Goal: Task Accomplishment & Management: Use online tool/utility

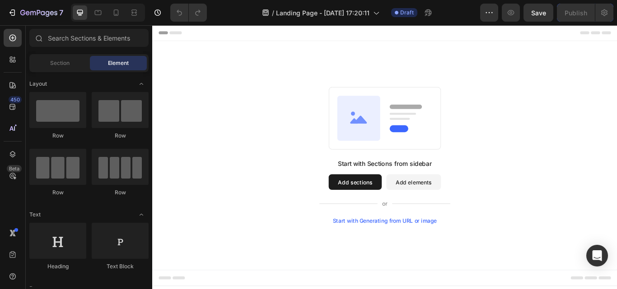
click at [390, 202] on button "Add sections" at bounding box center [388, 209] width 62 height 18
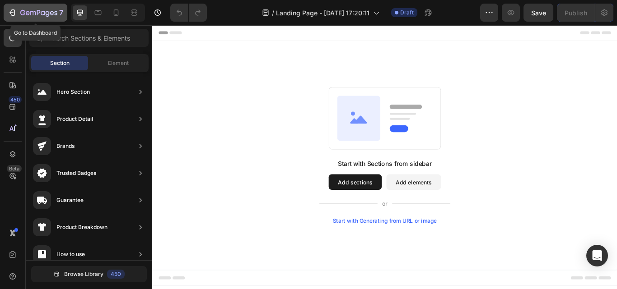
click at [32, 11] on icon "button" at bounding box center [32, 13] width 5 height 4
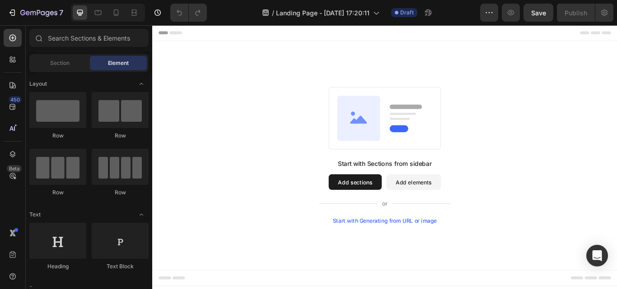
click at [420, 148] on rect at bounding box center [423, 134] width 130 height 73
click at [440, 211] on button "Add elements" at bounding box center [457, 209] width 64 height 18
click at [395, 255] on div "Start with Generating from URL or image" at bounding box center [422, 253] width 121 height 7
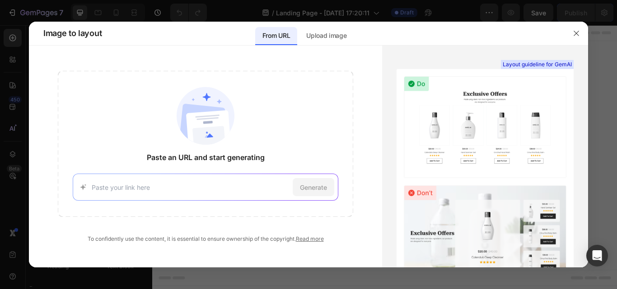
paste input "https://dsstakarabio.com/pages/special-offers-in-fusion%C2%AE-hd-cloning-kit"
type input "https://dsstakarabio.com/pages/special-offers-in-fusion%C2%AE-hd-cloning-kit"
click at [313, 191] on span "Generate" at bounding box center [313, 187] width 27 height 9
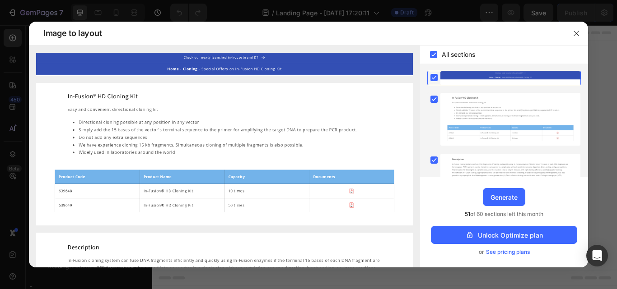
click at [432, 58] on rect at bounding box center [433, 54] width 7 height 7
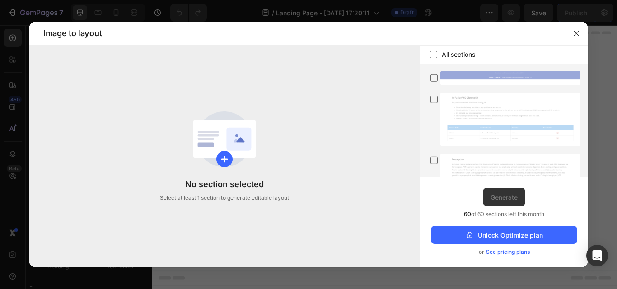
click at [432, 58] on icon at bounding box center [433, 54] width 7 height 7
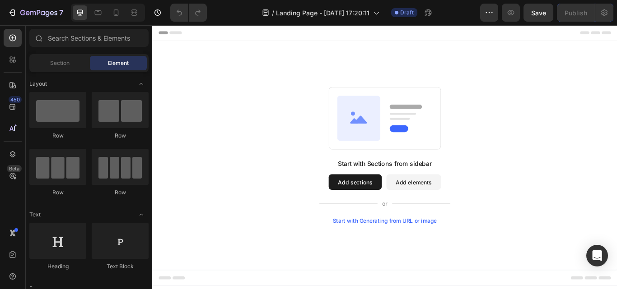
click at [385, 208] on button "Add sections" at bounding box center [388, 209] width 62 height 18
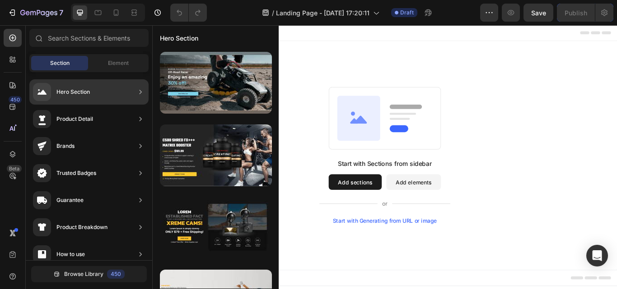
click at [81, 99] on div "Hero Section" at bounding box center [61, 92] width 57 height 18
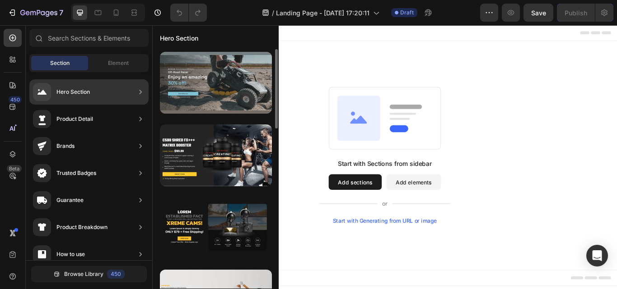
click at [233, 107] on div at bounding box center [216, 83] width 112 height 62
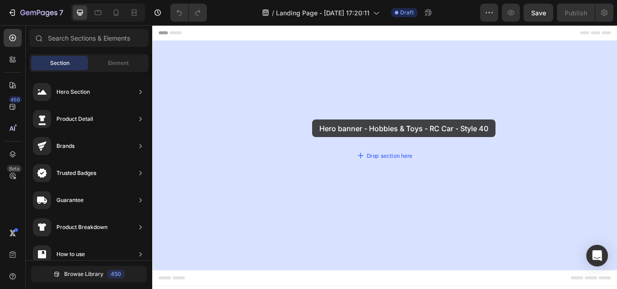
drag, startPoint x: 371, startPoint y: 125, endPoint x: 339, endPoint y: 135, distance: 33.6
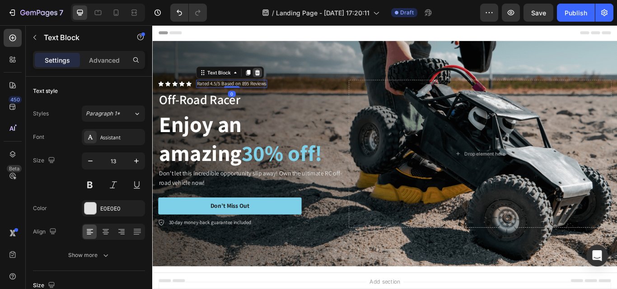
click at [278, 78] on div at bounding box center [274, 80] width 11 height 11
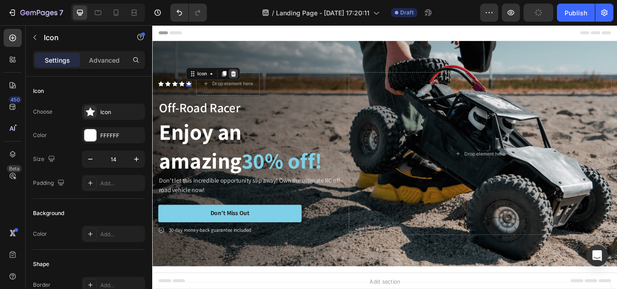
click at [247, 80] on icon at bounding box center [246, 82] width 7 height 7
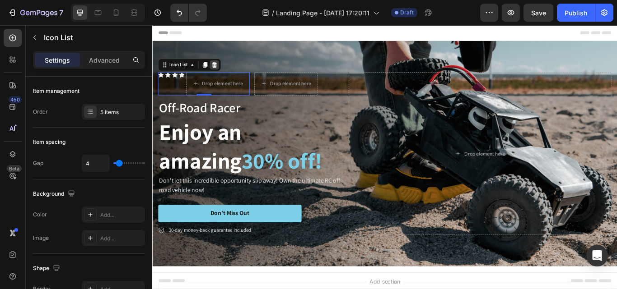
click at [226, 68] on icon at bounding box center [224, 71] width 7 height 7
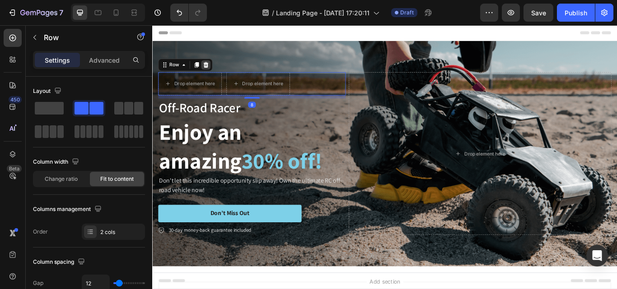
click at [214, 71] on icon at bounding box center [215, 72] width 6 height 6
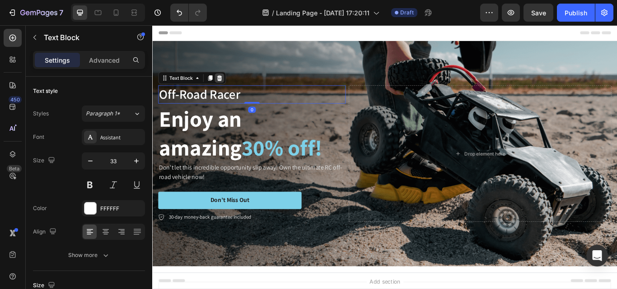
click at [234, 89] on div at bounding box center [230, 87] width 11 height 11
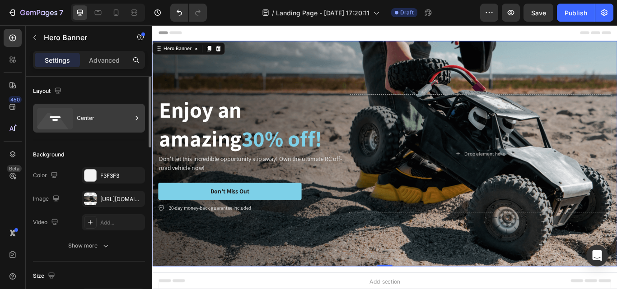
click at [67, 116] on icon at bounding box center [55, 119] width 36 height 22
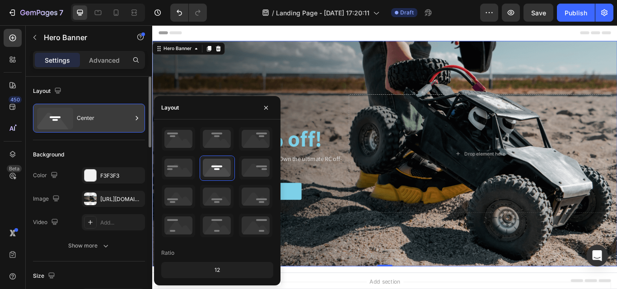
click at [61, 116] on icon at bounding box center [55, 119] width 36 height 22
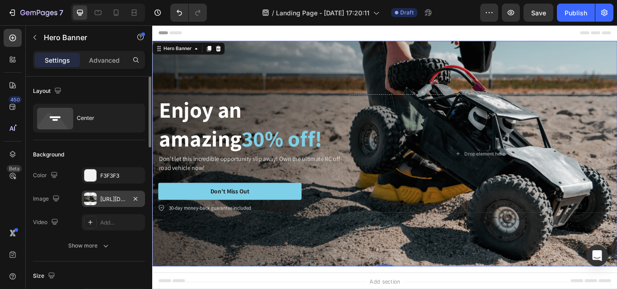
click at [115, 195] on div "https://cdn.shopify.com/s/files/1/0615/6969/5977/files/gempages_484415846244943…" at bounding box center [113, 199] width 63 height 16
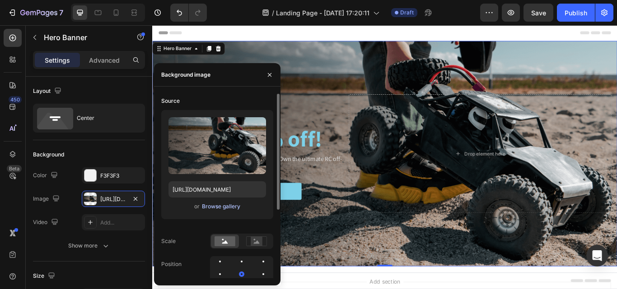
click at [213, 207] on div "Browse gallery" at bounding box center [221, 207] width 38 height 8
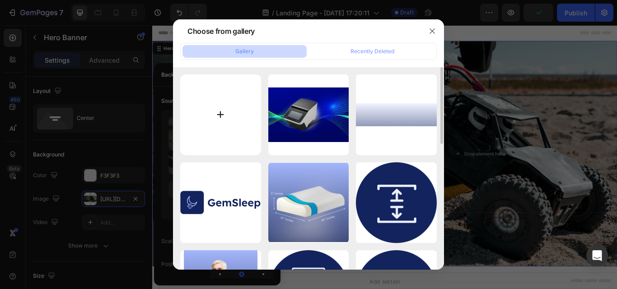
click at [218, 125] on input "file" at bounding box center [220, 114] width 81 height 81
type input "C:\fakepath\Cloning Banner.png"
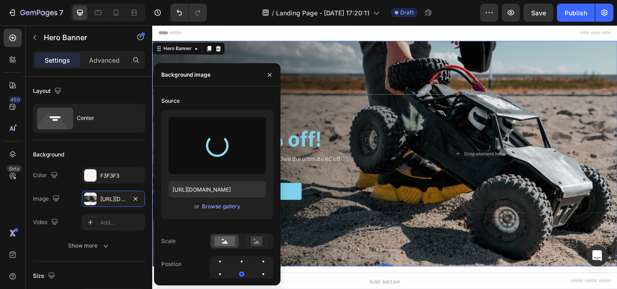
type input "https://cdn.shopify.com/s/files/1/0615/6969/5977/files/gempages_484415846244943…"
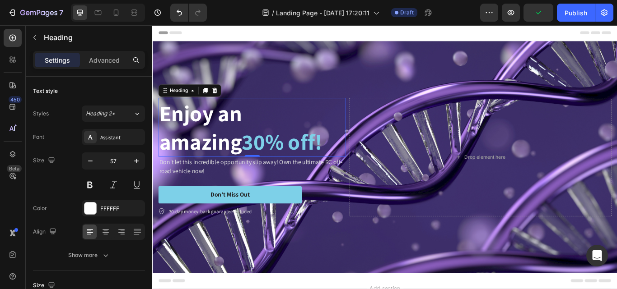
click at [203, 122] on h2 "Enjoy an amazing 30% off!" at bounding box center [268, 144] width 218 height 69
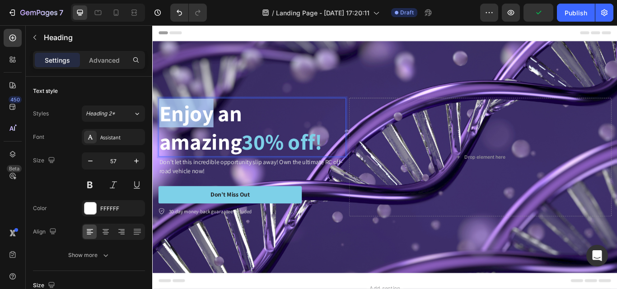
click at [203, 122] on p "Enjoy an amazing 30% off!" at bounding box center [268, 144] width 217 height 67
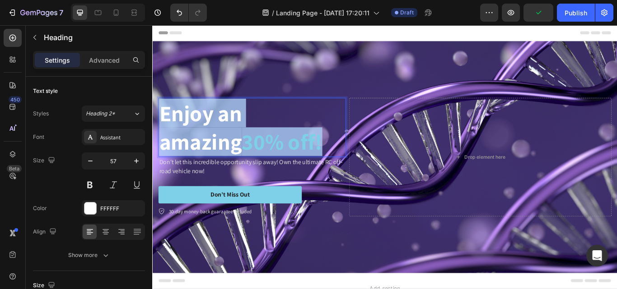
click at [203, 122] on p "Enjoy an amazing 30% off!" at bounding box center [268, 144] width 217 height 67
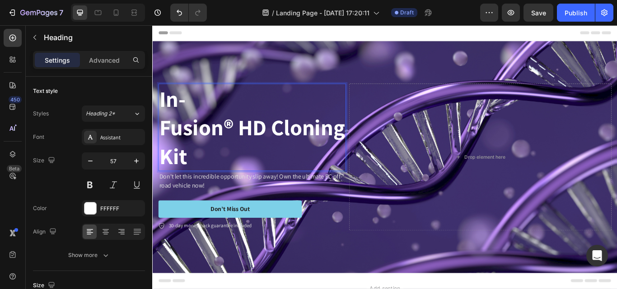
click at [161, 144] on p "In-Fusion® HD Cloning Kit" at bounding box center [268, 144] width 217 height 100
click at [84, 160] on button "button" at bounding box center [90, 161] width 16 height 16
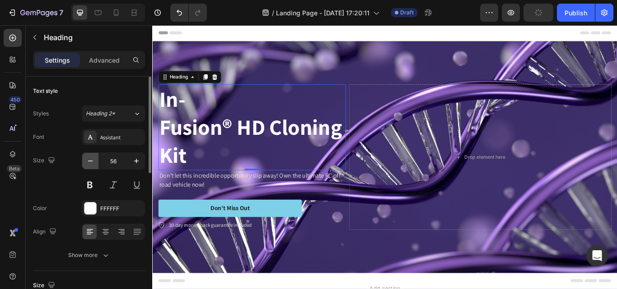
click at [84, 160] on button "button" at bounding box center [90, 161] width 16 height 16
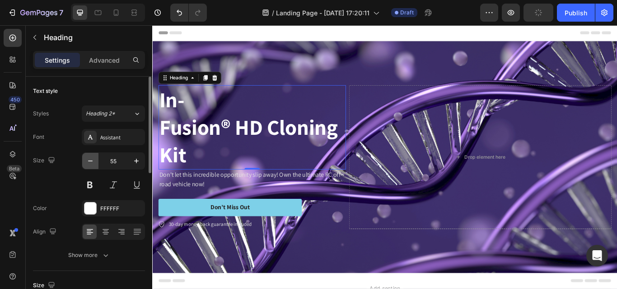
click at [84, 160] on button "button" at bounding box center [90, 161] width 16 height 16
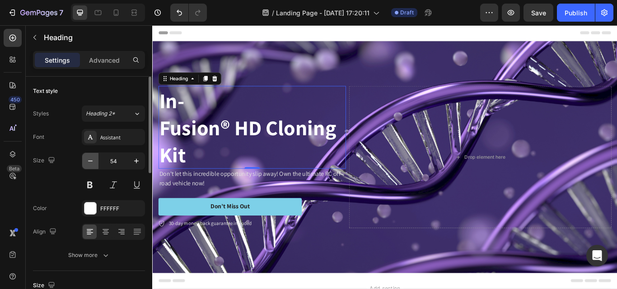
click at [84, 160] on button "button" at bounding box center [90, 161] width 16 height 16
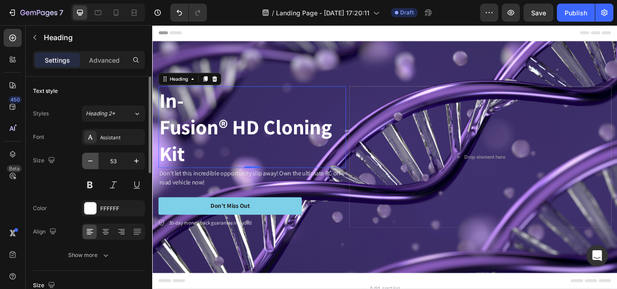
click at [84, 160] on button "button" at bounding box center [90, 161] width 16 height 16
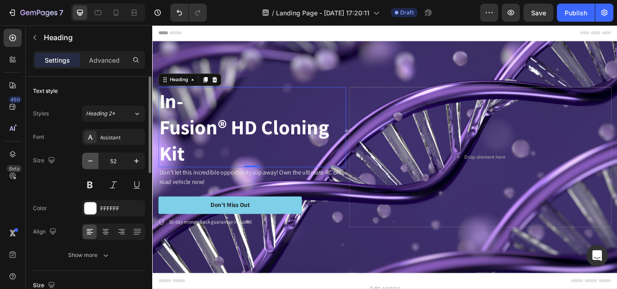
click at [84, 160] on button "button" at bounding box center [90, 161] width 16 height 16
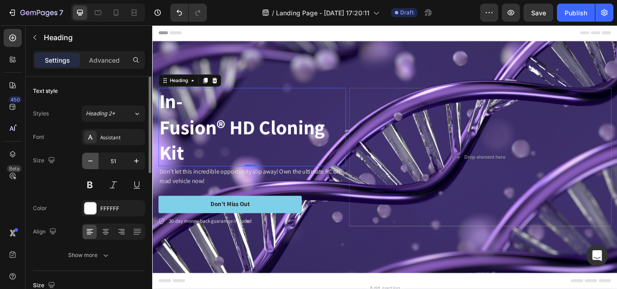
click at [84, 160] on button "button" at bounding box center [90, 161] width 16 height 16
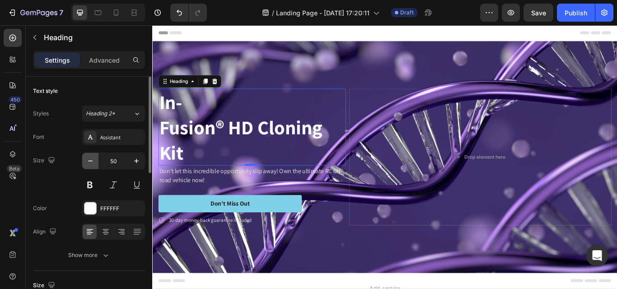
click at [84, 160] on button "button" at bounding box center [90, 161] width 16 height 16
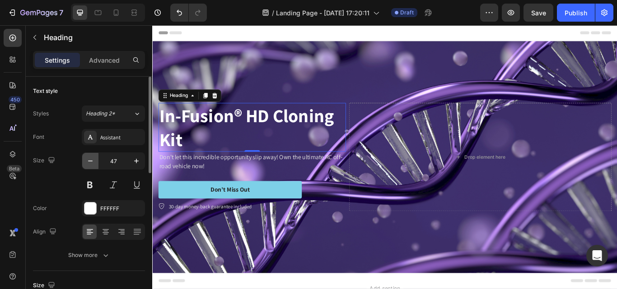
click at [84, 160] on button "button" at bounding box center [90, 161] width 16 height 16
type input "46"
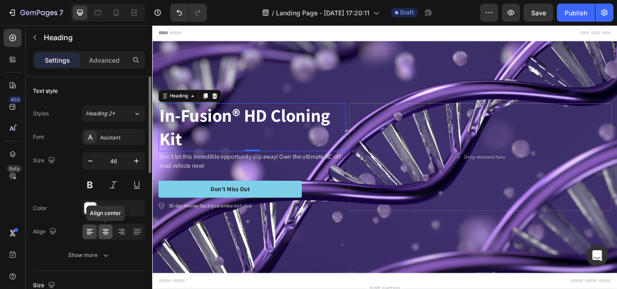
click at [104, 233] on icon at bounding box center [105, 232] width 6 height 1
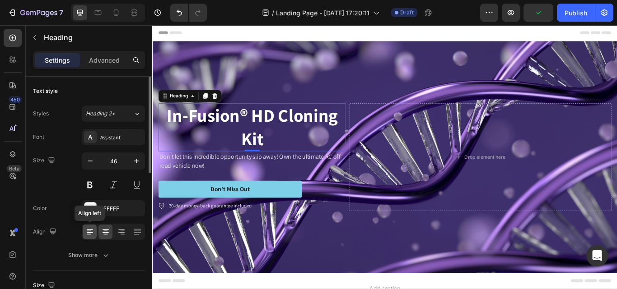
click at [93, 229] on icon at bounding box center [89, 231] width 9 height 9
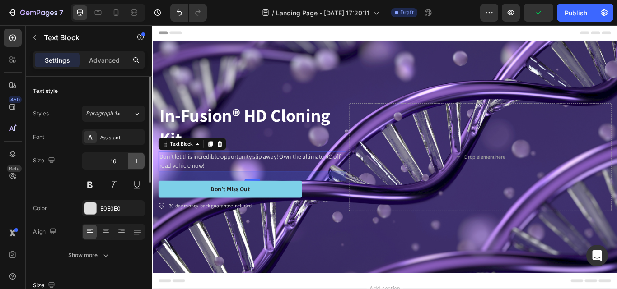
click at [135, 162] on icon "button" at bounding box center [136, 161] width 9 height 9
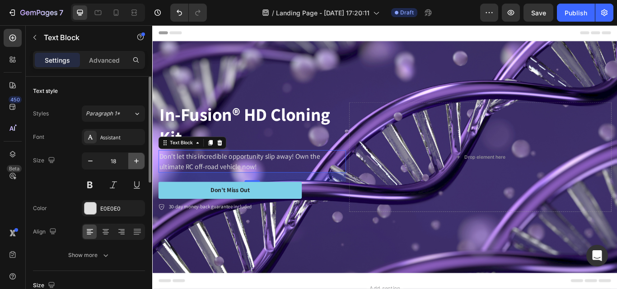
click at [135, 162] on icon "button" at bounding box center [136, 161] width 9 height 9
type input "20"
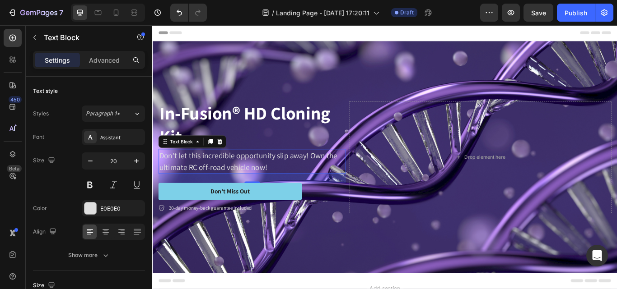
click at [237, 178] on p "Don't let this incredible opportunity slip away! Own the ultimate RC off-road v…" at bounding box center [268, 184] width 217 height 27
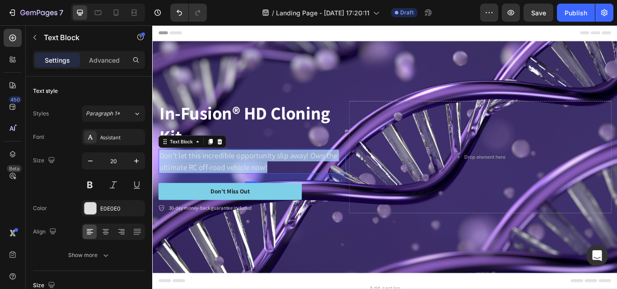
click at [237, 178] on p "Don't let this incredible opportunity slip away! Own the ultimate RC off-road v…" at bounding box center [268, 184] width 217 height 27
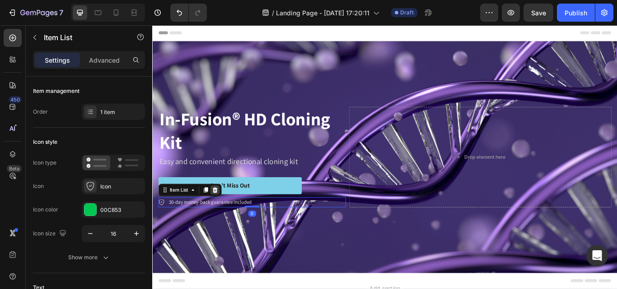
click at [222, 217] on icon at bounding box center [224, 217] width 7 height 7
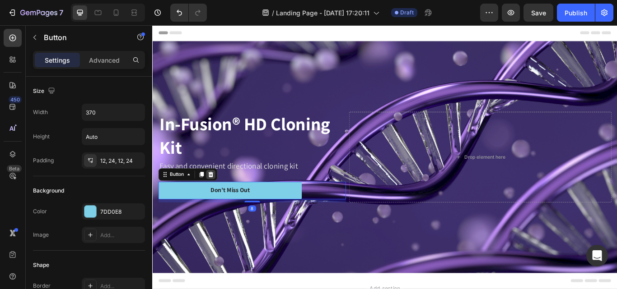
click at [220, 196] on icon at bounding box center [219, 199] width 7 height 7
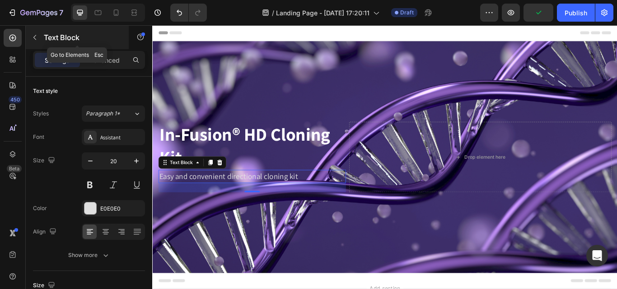
click at [34, 36] on icon "button" at bounding box center [34, 37] width 7 height 7
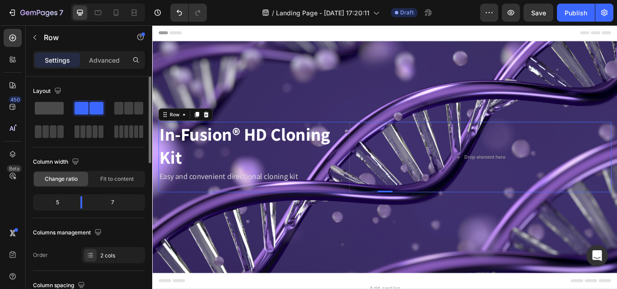
click at [53, 107] on span at bounding box center [49, 108] width 29 height 13
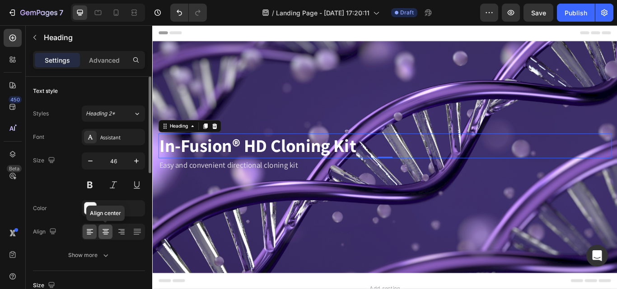
click at [106, 230] on icon at bounding box center [105, 231] width 9 height 9
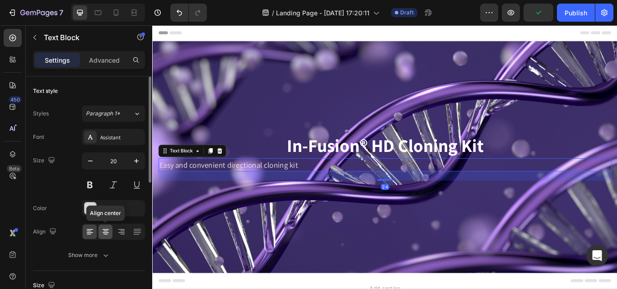
click at [105, 236] on icon at bounding box center [105, 231] width 9 height 9
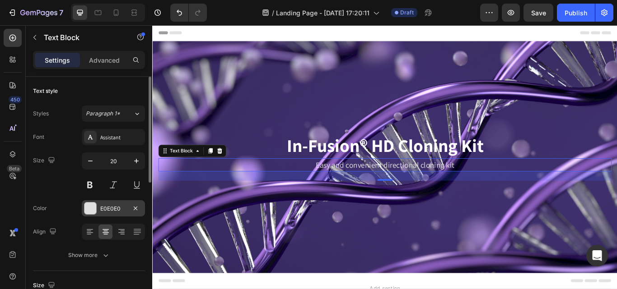
click at [88, 212] on div at bounding box center [90, 209] width 12 height 12
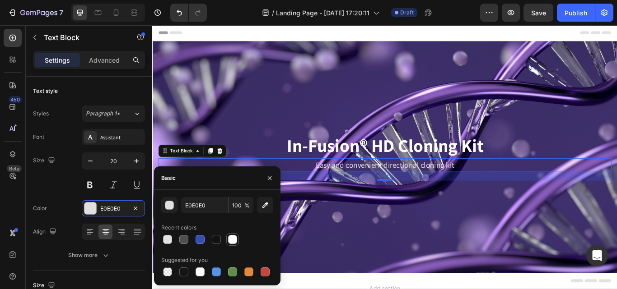
click at [235, 241] on div at bounding box center [232, 239] width 9 height 9
type input "FFFFFF"
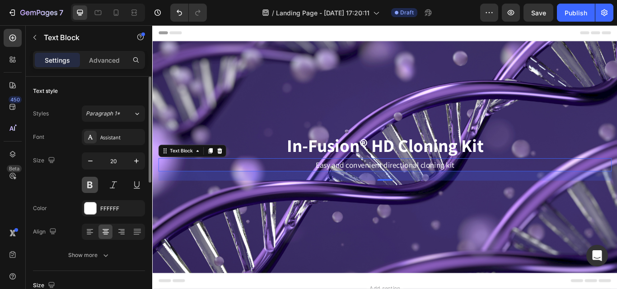
click at [88, 178] on button at bounding box center [90, 185] width 16 height 16
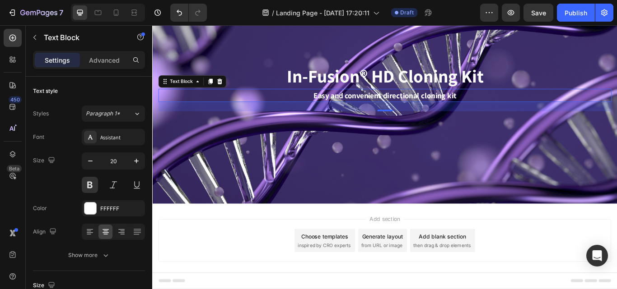
scroll to position [89, 0]
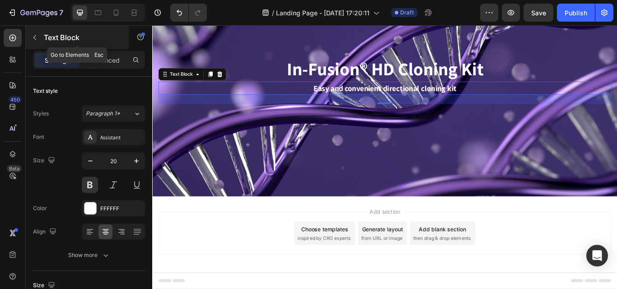
click at [42, 36] on button "button" at bounding box center [35, 37] width 14 height 14
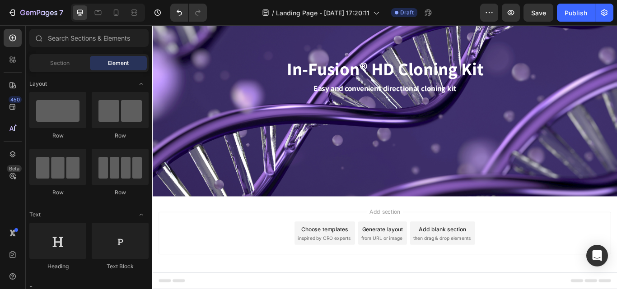
click at [483, 259] on div "Add blank section" at bounding box center [490, 263] width 55 height 9
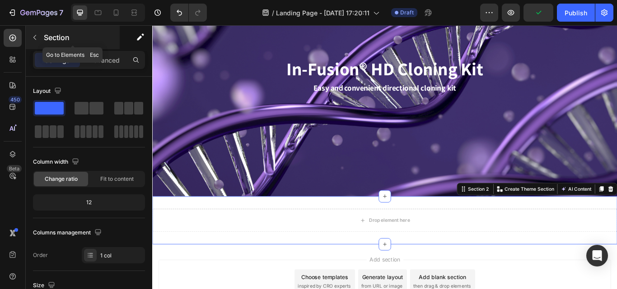
click at [45, 39] on p "Section" at bounding box center [81, 37] width 74 height 11
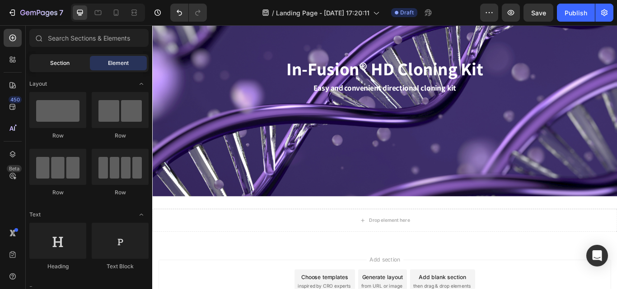
click at [62, 59] on div "Section" at bounding box center [59, 63] width 57 height 14
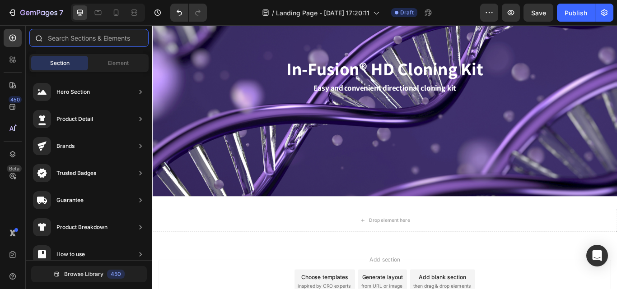
click at [78, 39] on input "text" at bounding box center [88, 38] width 119 height 18
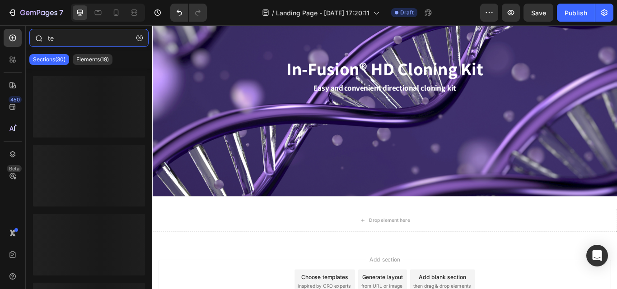
type input "t"
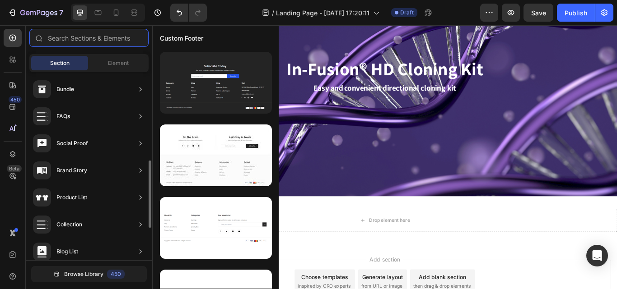
scroll to position [246, 0]
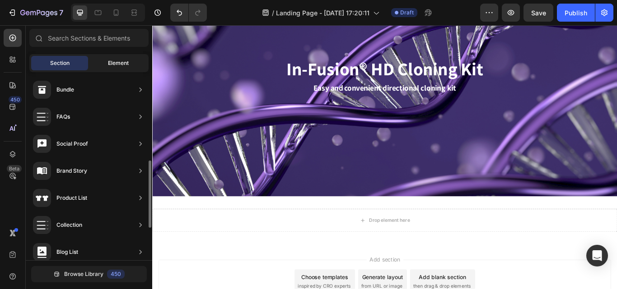
click at [113, 67] on span "Element" at bounding box center [118, 63] width 21 height 8
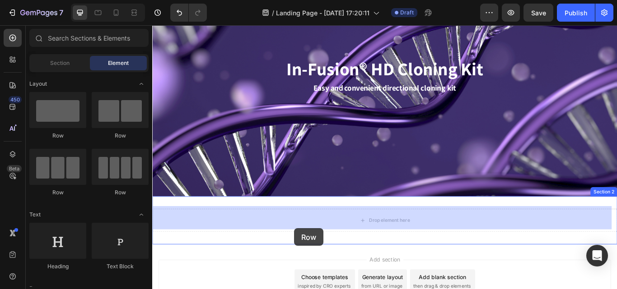
scroll to position [164, 0]
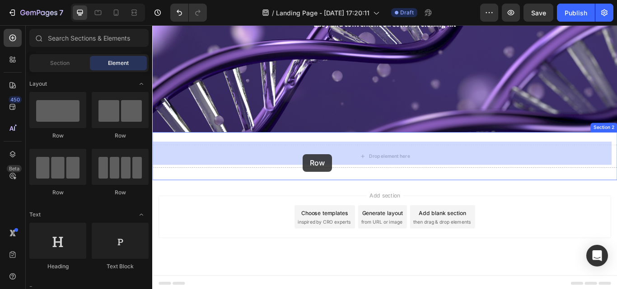
drag, startPoint x: 212, startPoint y: 144, endPoint x: 327, endPoint y: 176, distance: 119.9
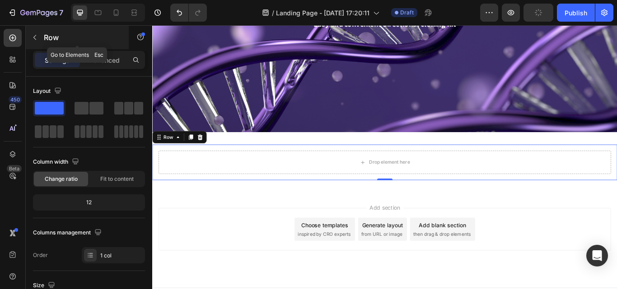
click at [39, 36] on button "button" at bounding box center [35, 37] width 14 height 14
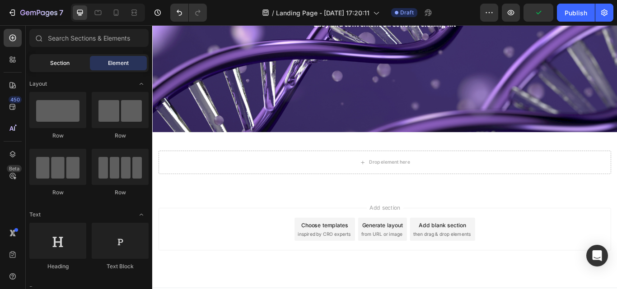
click at [48, 64] on div "Section" at bounding box center [59, 63] width 57 height 14
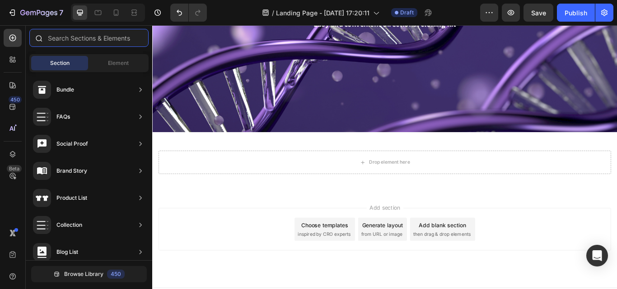
click at [81, 30] on input "text" at bounding box center [88, 38] width 119 height 18
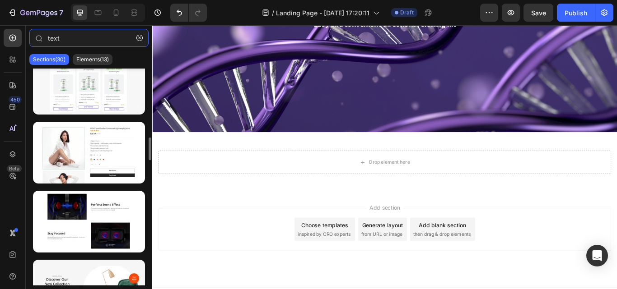
scroll to position [643, 0]
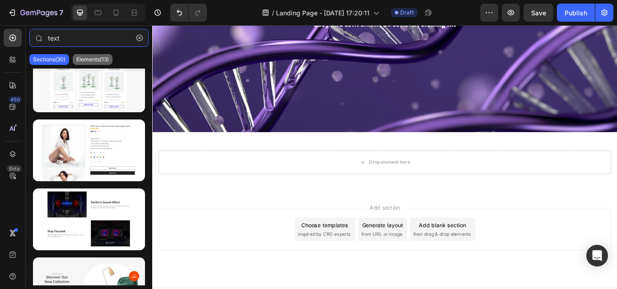
type input "text"
click at [90, 62] on p "Elements(13)" at bounding box center [92, 59] width 32 height 7
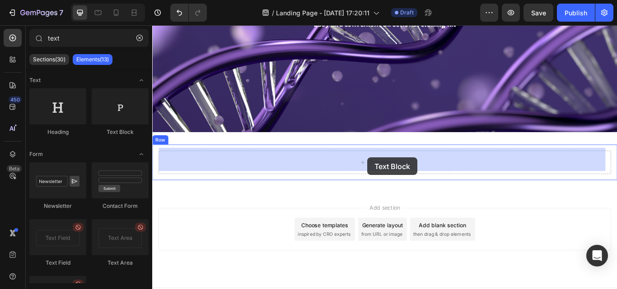
drag, startPoint x: 268, startPoint y: 141, endPoint x: 403, endPoint y: 180, distance: 140.0
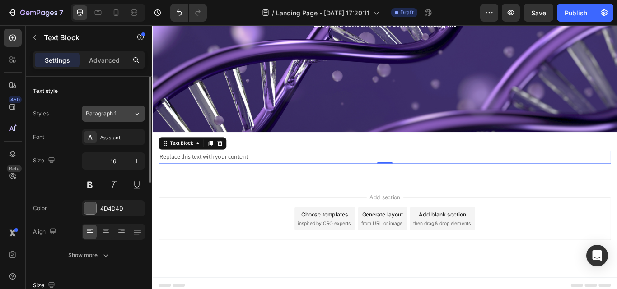
click at [105, 116] on span "Paragraph 1" at bounding box center [101, 114] width 31 height 8
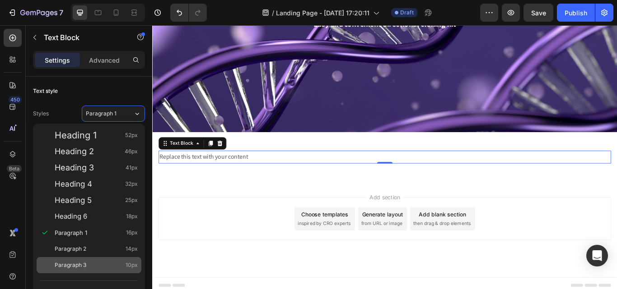
click at [65, 265] on span "Paragraph 3" at bounding box center [71, 265] width 32 height 9
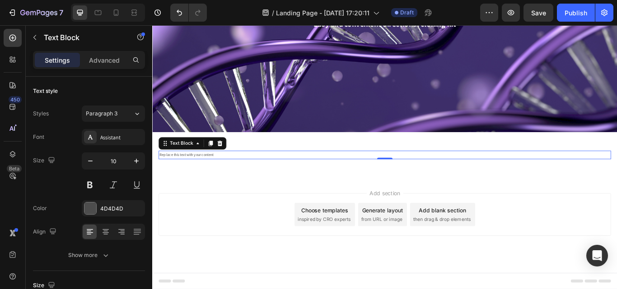
scroll to position [162, 0]
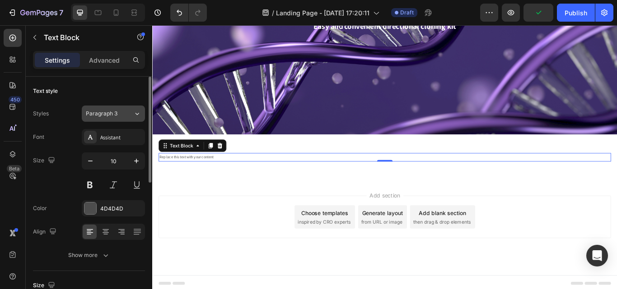
click at [109, 116] on span "Paragraph 3" at bounding box center [102, 114] width 32 height 8
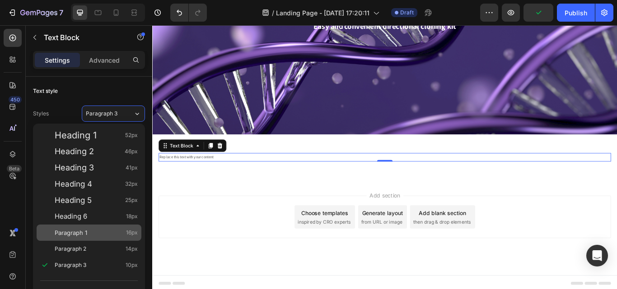
click at [70, 229] on span "Paragraph 1" at bounding box center [71, 232] width 32 height 9
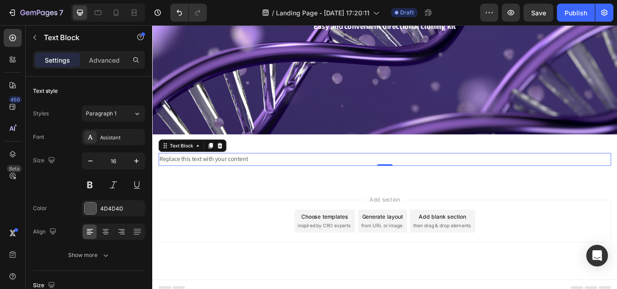
scroll to position [164, 0]
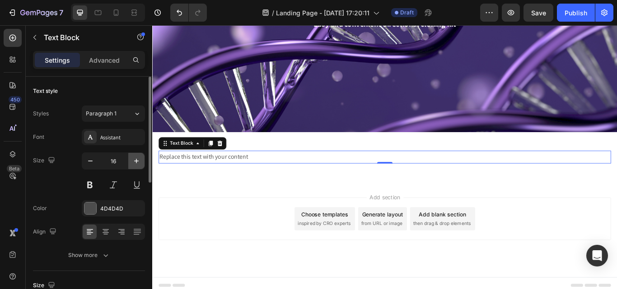
click at [135, 163] on icon "button" at bounding box center [136, 161] width 9 height 9
type input "18"
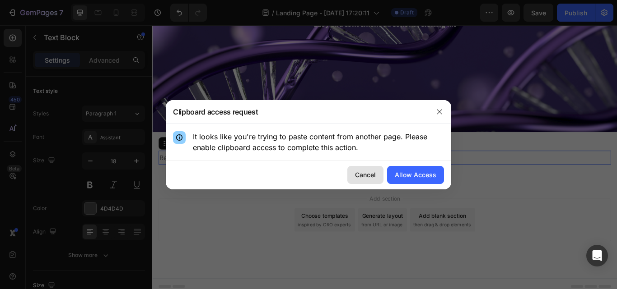
click at [361, 176] on div "Cancel" at bounding box center [365, 174] width 21 height 9
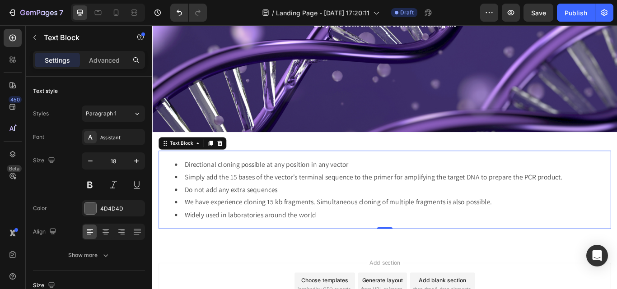
click at [179, 172] on div "Directional cloning possible at any position in any vector Simply add the 15 ba…" at bounding box center [422, 217] width 527 height 91
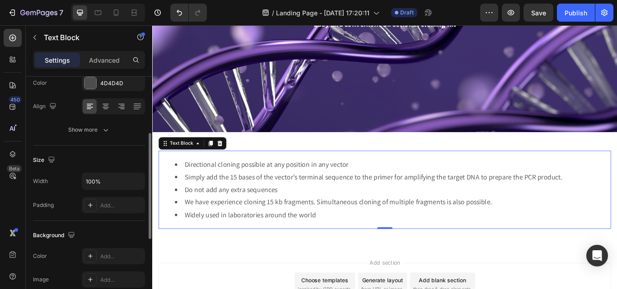
scroll to position [126, 0]
click at [93, 202] on icon at bounding box center [90, 204] width 7 height 7
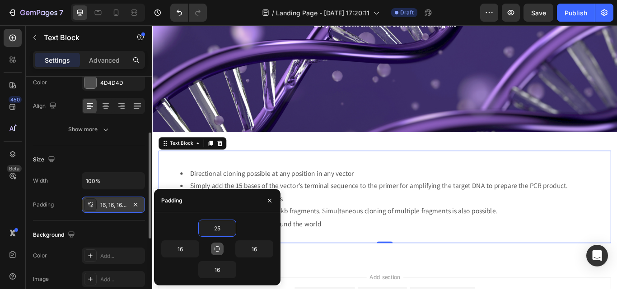
type input "25"
click at [218, 251] on icon "button" at bounding box center [217, 249] width 7 height 7
type input "25"
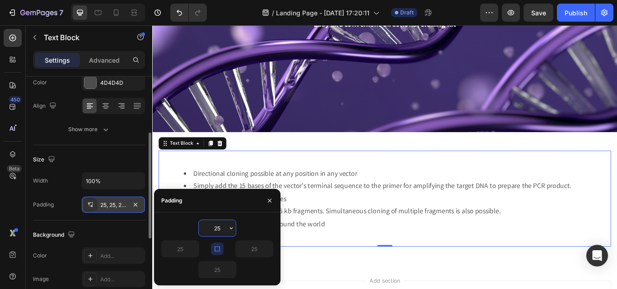
click at [213, 229] on input "25" at bounding box center [217, 228] width 37 height 16
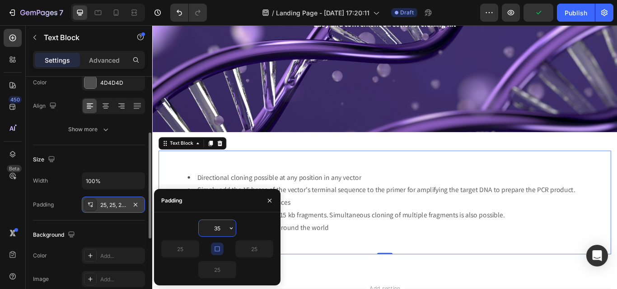
type input "3"
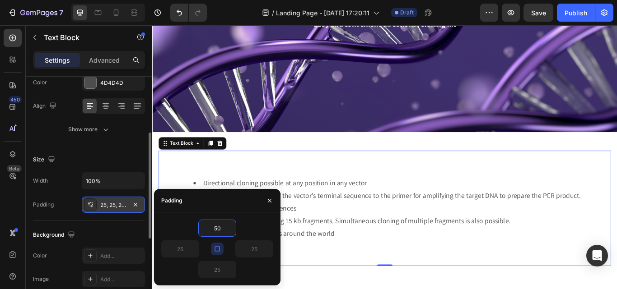
type input "5"
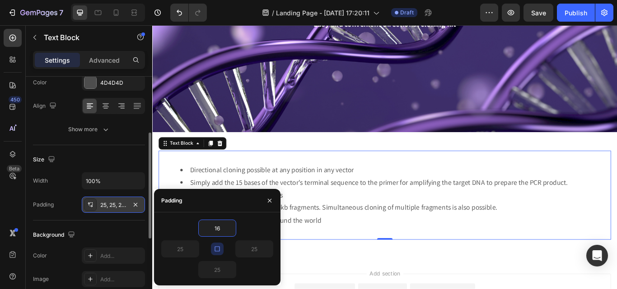
type input "16"
click at [215, 247] on icon "button" at bounding box center [216, 248] width 5 height 5
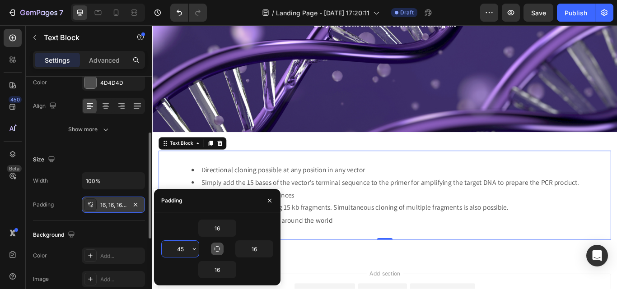
type input "4"
type input "50"
click at [255, 253] on input "16" at bounding box center [254, 249] width 37 height 16
type input "50"
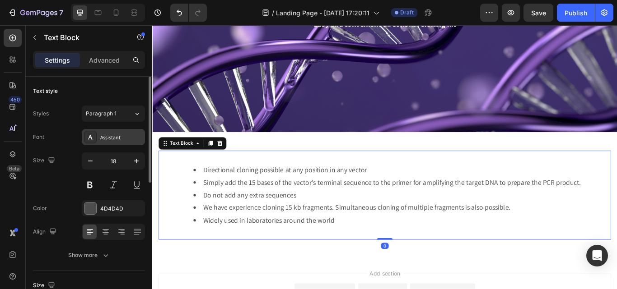
click at [111, 133] on div "Assistant" at bounding box center [113, 137] width 63 height 16
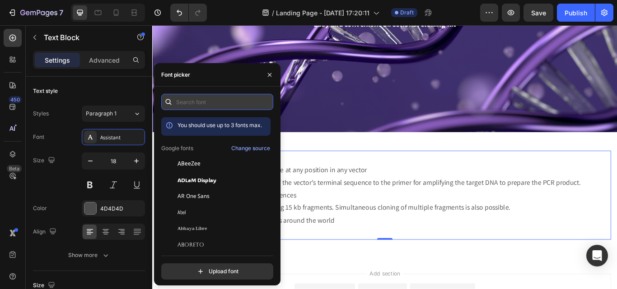
click at [190, 105] on input "text" at bounding box center [217, 102] width 112 height 16
type input "s"
type input "o"
type input "s"
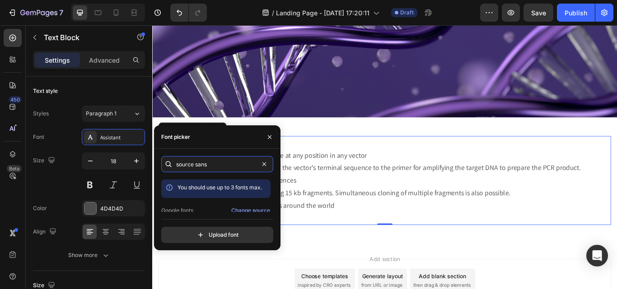
scroll to position [178, 0]
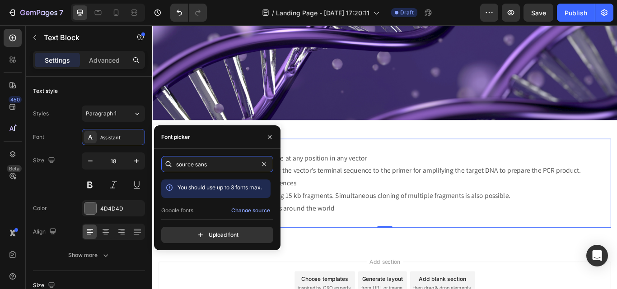
type input "source"
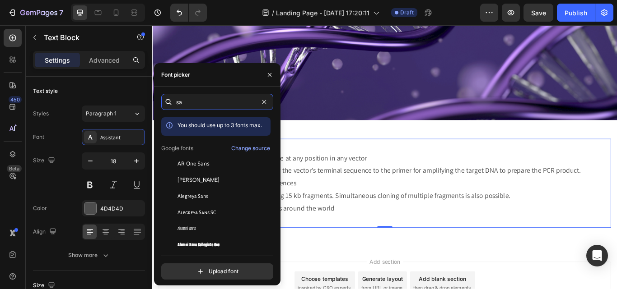
type input "s"
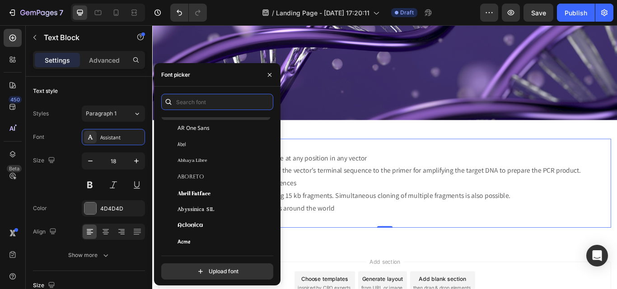
scroll to position [0, 0]
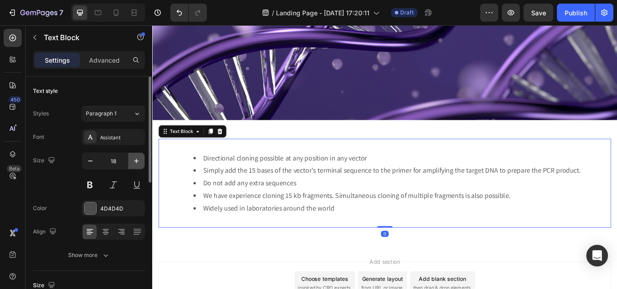
click at [135, 160] on icon "button" at bounding box center [136, 161] width 9 height 9
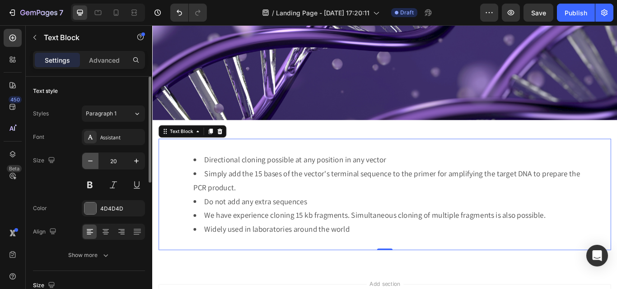
click at [93, 160] on icon "button" at bounding box center [90, 161] width 9 height 9
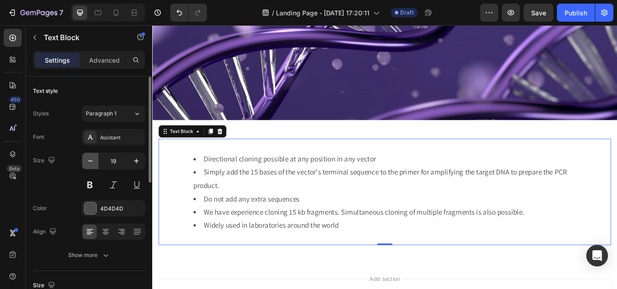
click at [93, 160] on icon "button" at bounding box center [90, 161] width 9 height 9
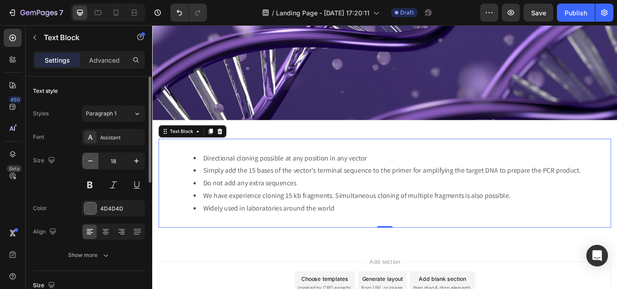
click at [93, 160] on icon "button" at bounding box center [90, 161] width 9 height 9
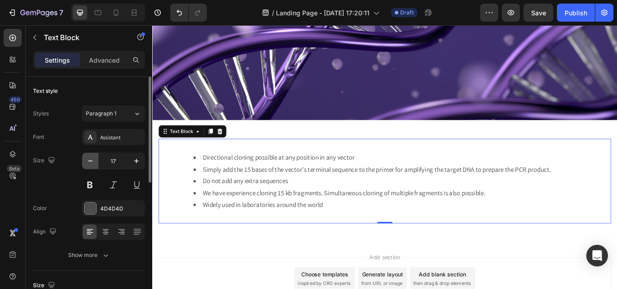
click at [93, 160] on icon "button" at bounding box center [90, 161] width 9 height 9
type input "16"
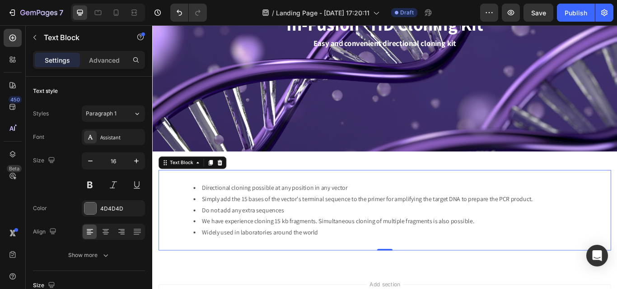
scroll to position [141, 0]
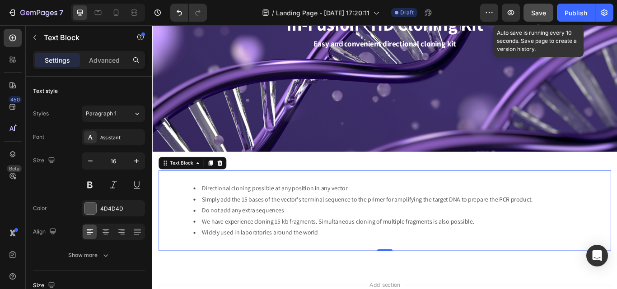
click at [543, 18] on button "Save" at bounding box center [538, 13] width 30 height 18
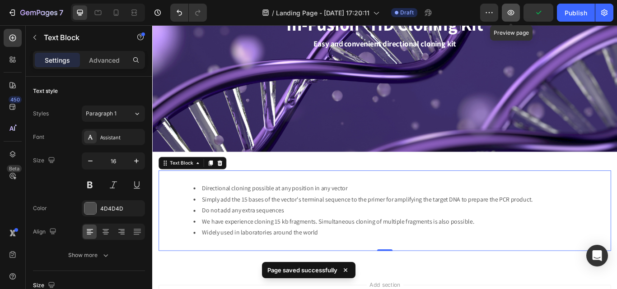
click at [509, 9] on icon "button" at bounding box center [510, 12] width 9 height 9
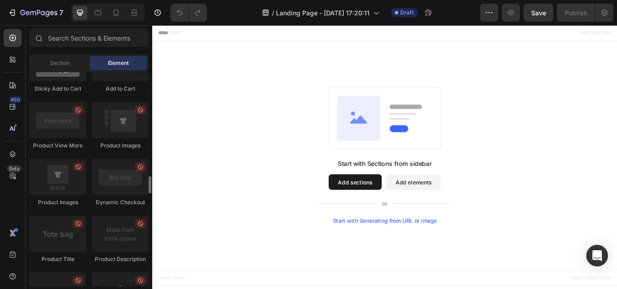
scroll to position [1310, 0]
click at [84, 37] on input "text" at bounding box center [88, 38] width 119 height 18
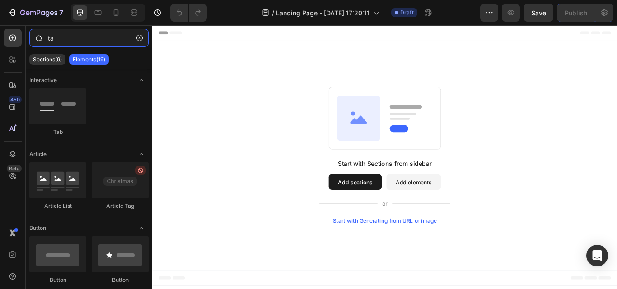
type input "t"
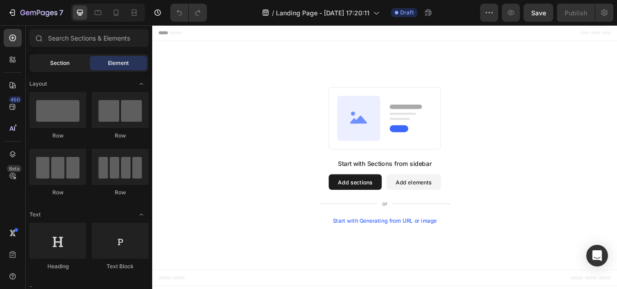
click at [57, 59] on div "Section" at bounding box center [59, 63] width 57 height 14
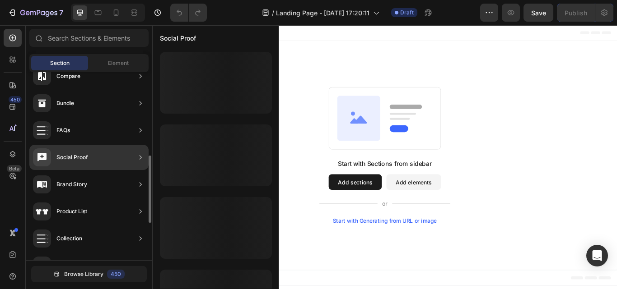
scroll to position [335, 0]
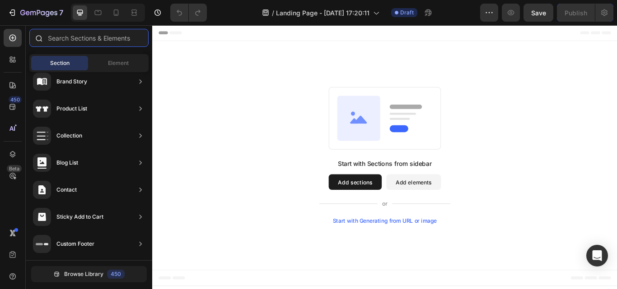
click at [83, 39] on input "text" at bounding box center [88, 38] width 119 height 18
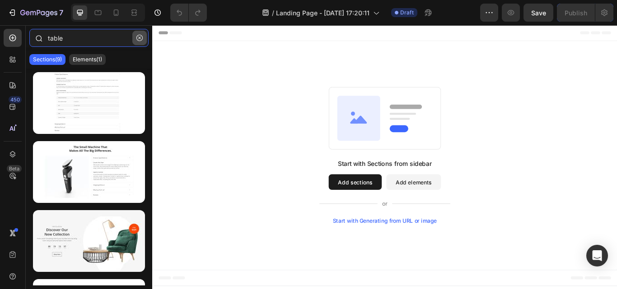
type input "table"
click at [136, 36] on button "button" at bounding box center [139, 38] width 14 height 14
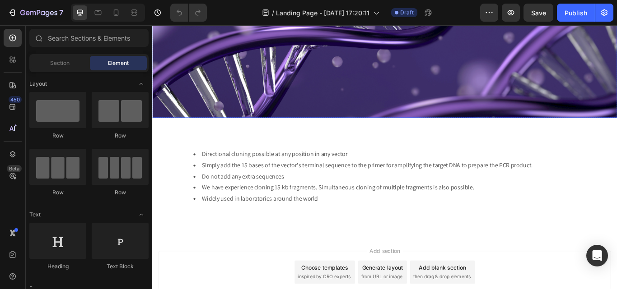
scroll to position [245, 0]
